Goal: Check status

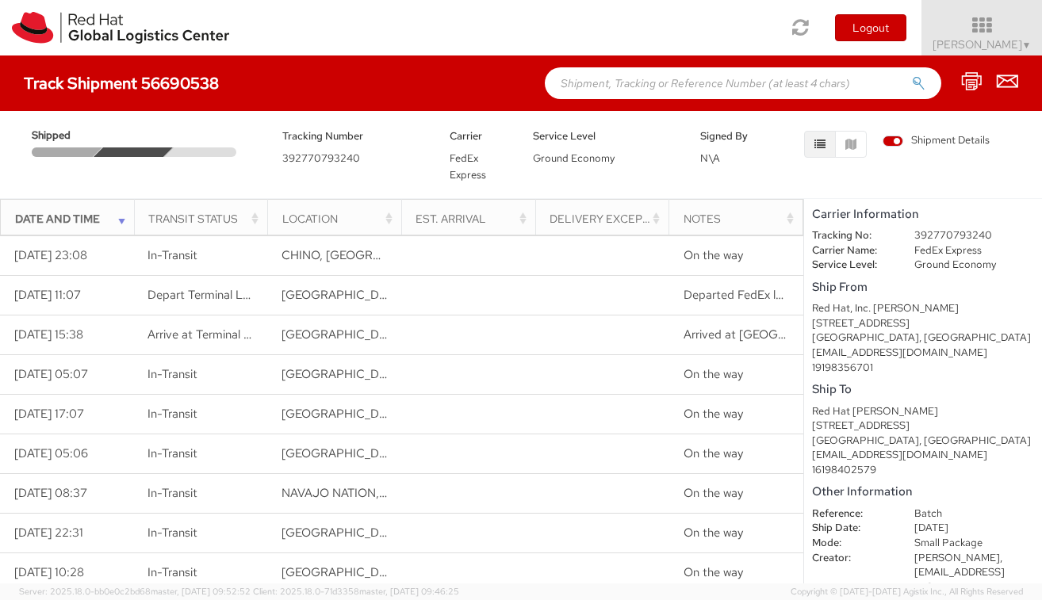
scroll to position [89, 0]
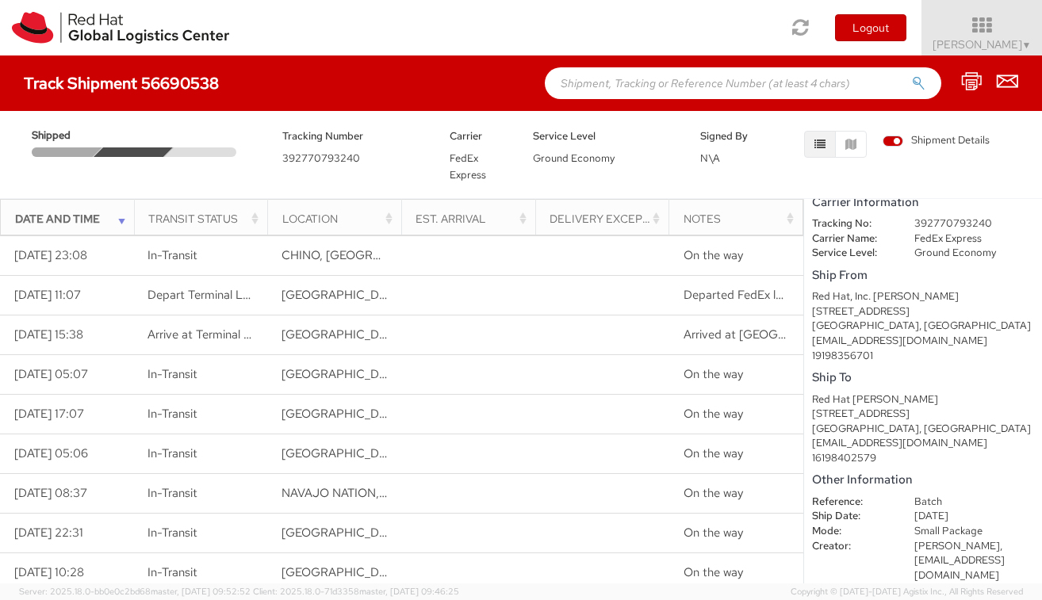
click at [311, 161] on span "392770793240" at bounding box center [321, 157] width 78 height 13
copy span "392770793240"
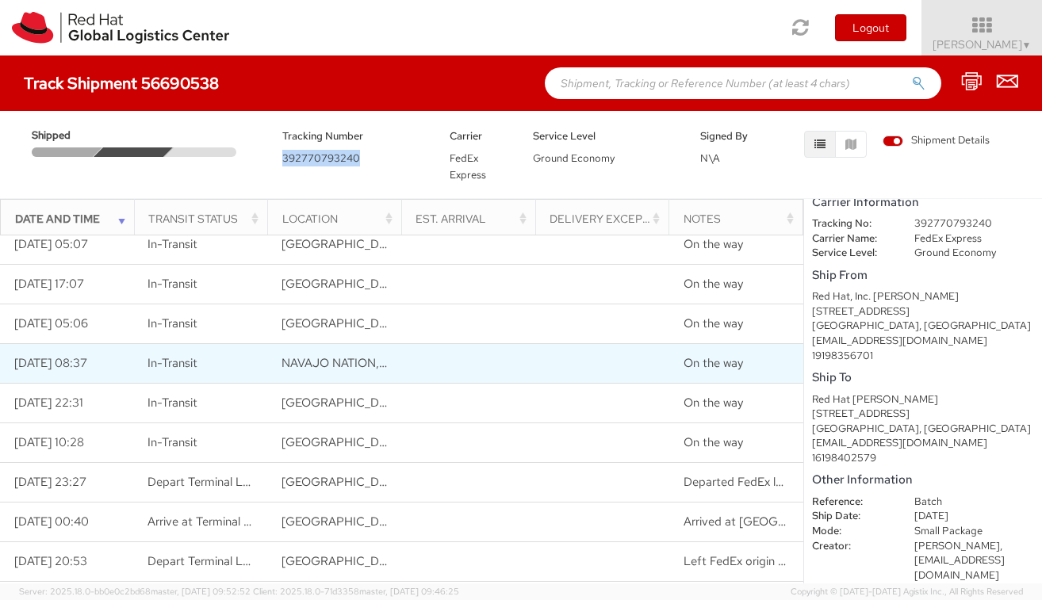
scroll to position [0, 0]
